Goal: Task Accomplishment & Management: Use online tool/utility

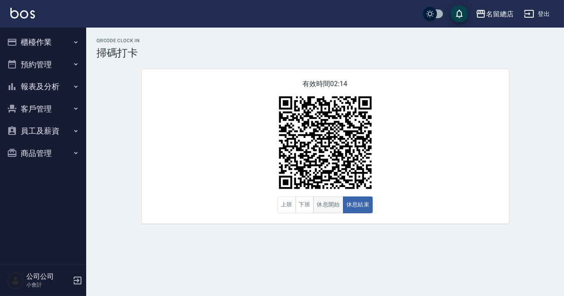
click at [335, 210] on button "休息開始" at bounding box center [328, 205] width 30 height 17
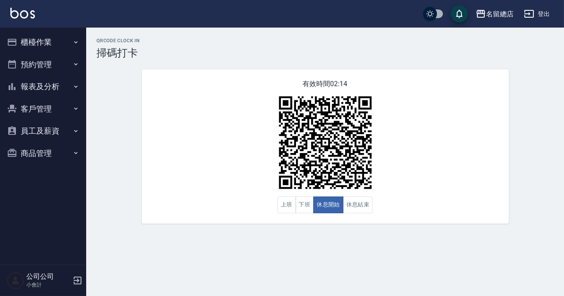
click at [418, 160] on div "有效時間 02:14 上班 下班 休息開始 休息結束" at bounding box center [325, 146] width 367 height 154
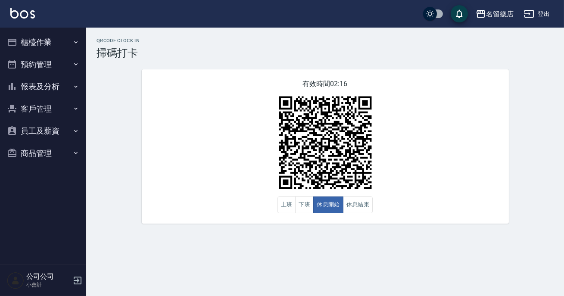
click at [418, 160] on div "有效時間 02:16 上班 下班 休息開始 休息結束" at bounding box center [325, 146] width 367 height 154
click at [361, 198] on button "休息結束" at bounding box center [358, 205] width 30 height 17
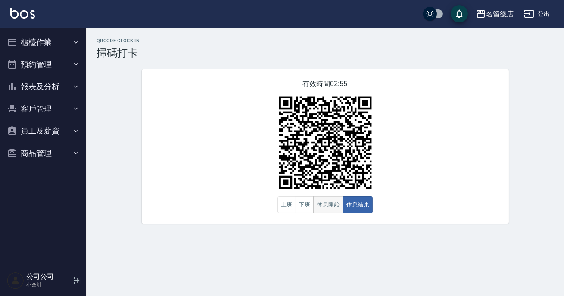
click at [337, 204] on button "休息開始" at bounding box center [328, 205] width 30 height 17
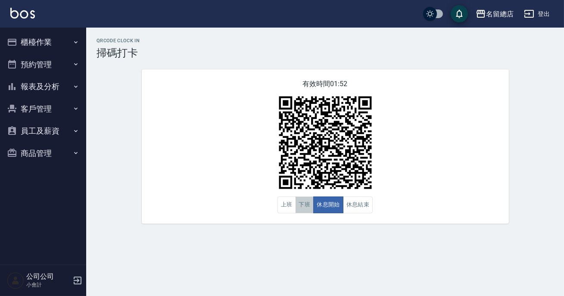
click at [300, 207] on button "下班" at bounding box center [305, 205] width 19 height 17
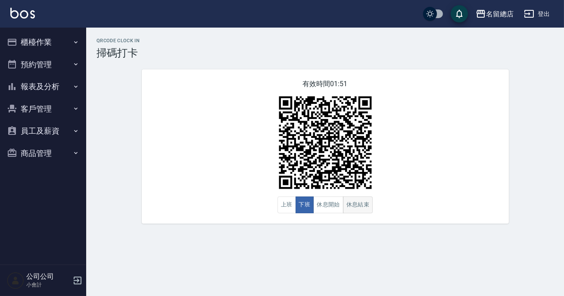
click at [345, 211] on button "休息結束" at bounding box center [358, 205] width 30 height 17
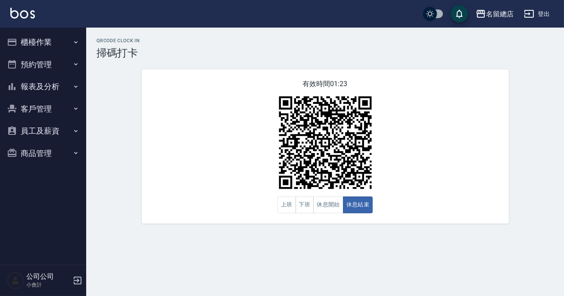
click at [376, 206] on div "有效時間 01:23 上班 下班 休息開始 休息結束" at bounding box center [325, 146] width 367 height 154
click at [326, 204] on button "休息開始" at bounding box center [328, 205] width 30 height 17
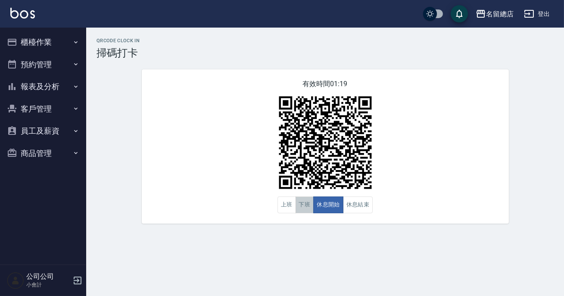
click at [301, 204] on button "下班" at bounding box center [305, 205] width 19 height 17
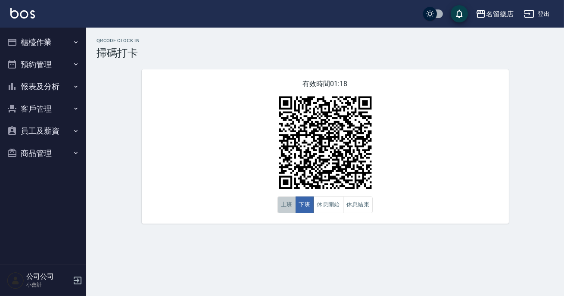
click at [293, 206] on button "上班" at bounding box center [287, 205] width 19 height 17
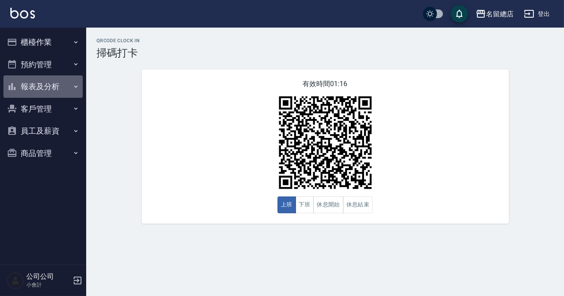
click at [44, 82] on button "報表及分析" at bounding box center [42, 86] width 79 height 22
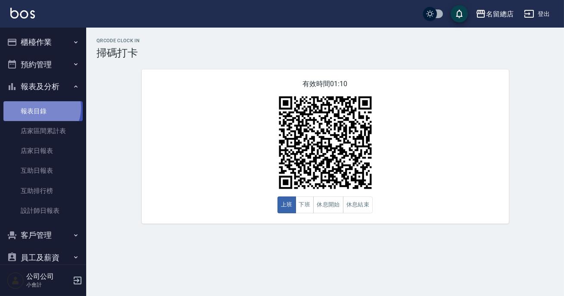
click at [40, 108] on link "報表目錄" at bounding box center [42, 111] width 79 height 20
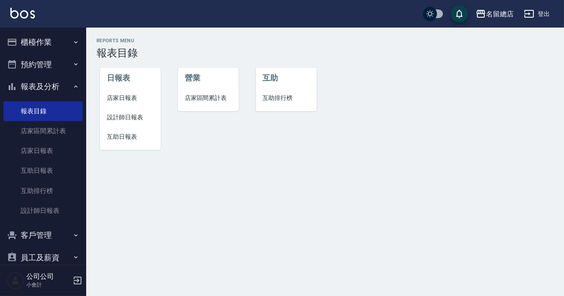
click at [125, 113] on span "設計師日報表" at bounding box center [130, 117] width 47 height 9
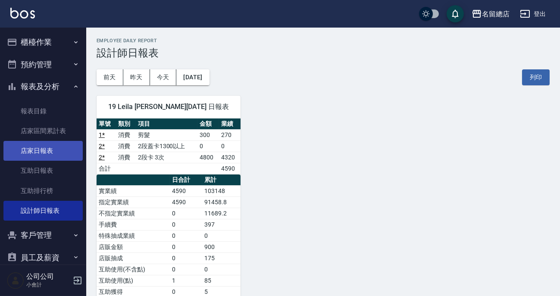
click at [53, 154] on link "店家日報表" at bounding box center [42, 151] width 79 height 20
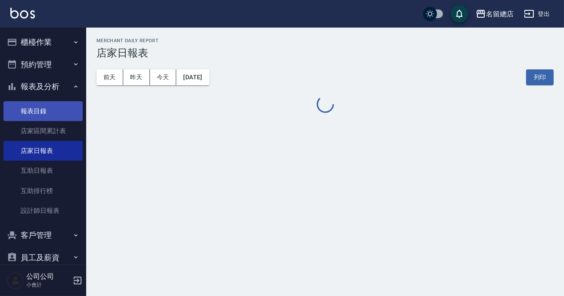
click at [53, 113] on link "報表目錄" at bounding box center [42, 111] width 79 height 20
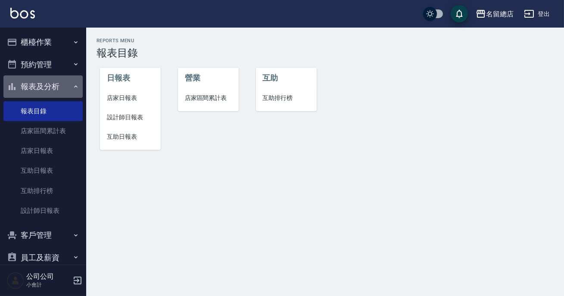
click at [55, 78] on button "報表及分析" at bounding box center [42, 86] width 79 height 22
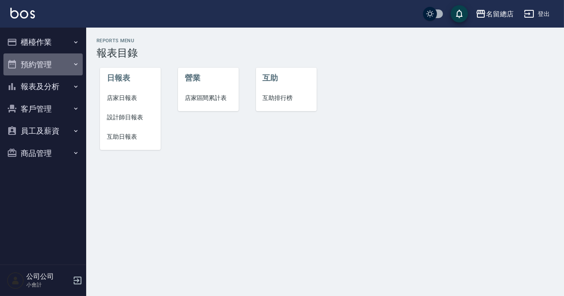
click at [53, 60] on button "預約管理" at bounding box center [42, 64] width 79 height 22
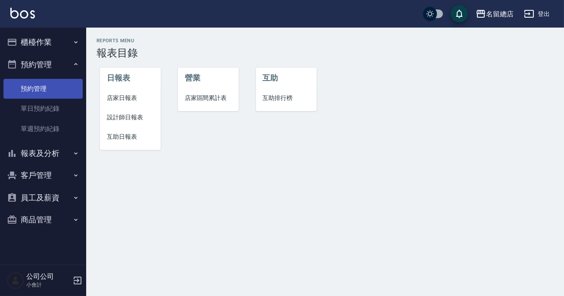
click at [45, 91] on link "預約管理" at bounding box center [42, 89] width 79 height 20
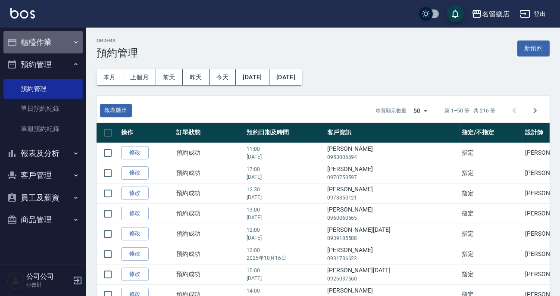
click at [50, 32] on button "櫃檯作業" at bounding box center [42, 42] width 79 height 22
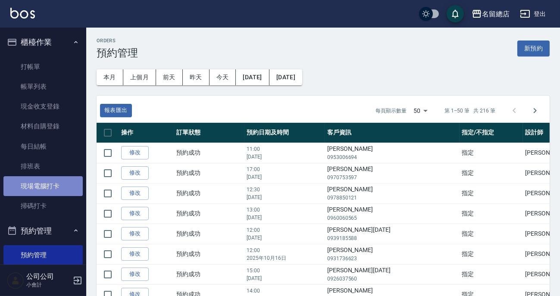
click at [48, 187] on link "現場電腦打卡" at bounding box center [42, 186] width 79 height 20
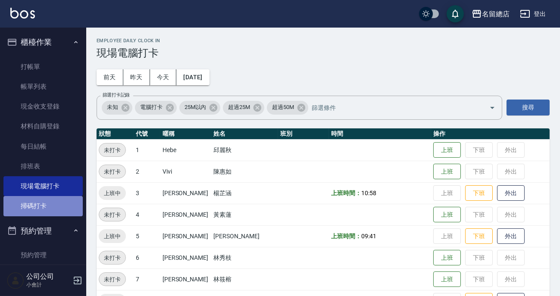
click at [61, 209] on link "掃碼打卡" at bounding box center [42, 206] width 79 height 20
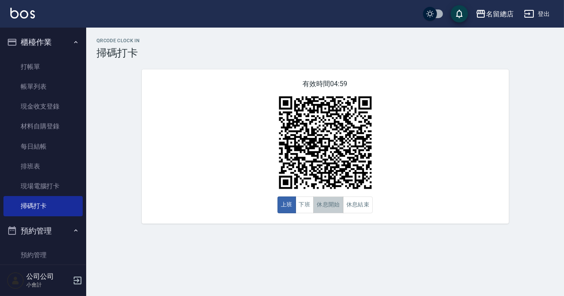
click at [329, 210] on button "休息開始" at bounding box center [328, 205] width 30 height 17
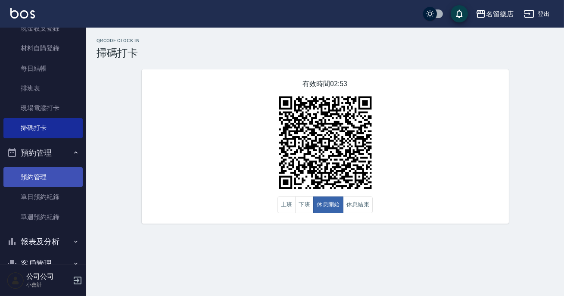
scroll to position [117, 0]
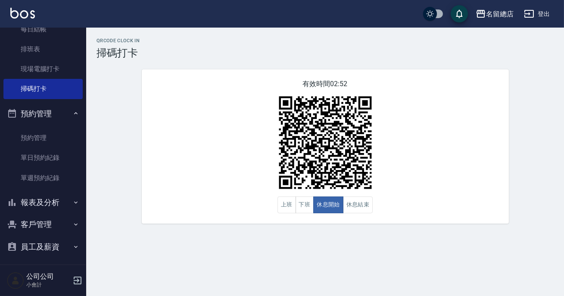
click at [47, 203] on button "報表及分析" at bounding box center [42, 202] width 79 height 22
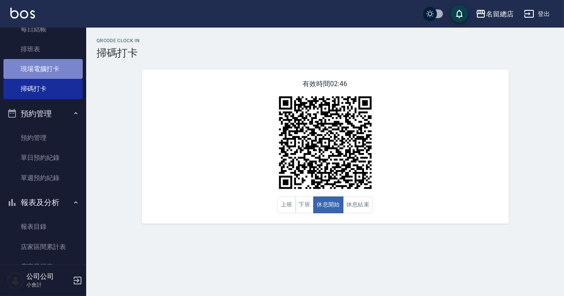
click at [48, 65] on link "現場電腦打卡" at bounding box center [42, 69] width 79 height 20
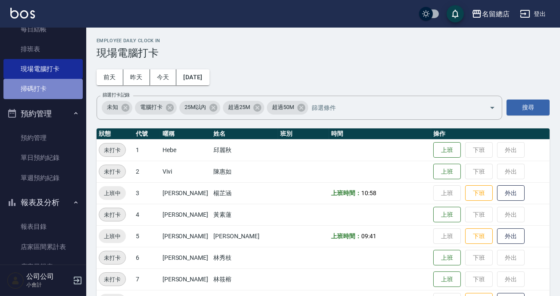
click at [53, 88] on link "掃碼打卡" at bounding box center [42, 89] width 79 height 20
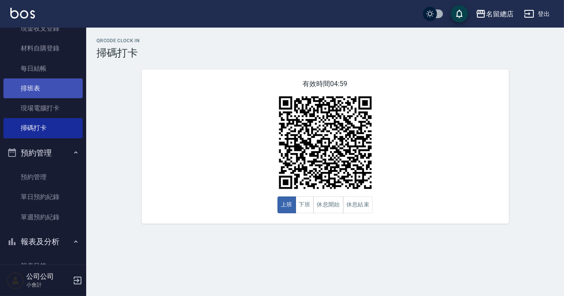
scroll to position [39, 0]
